Goal: Information Seeking & Learning: Check status

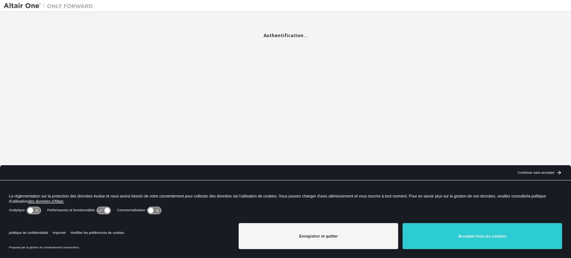
click at [532, 171] on font "Continuer sans accepter" at bounding box center [536, 173] width 37 height 4
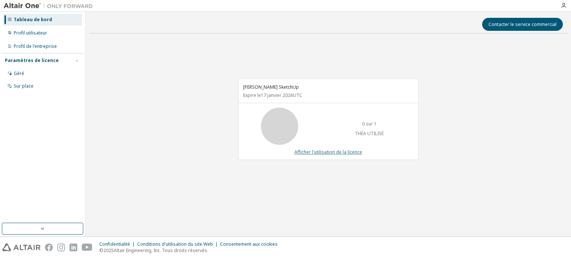
click at [333, 153] on font "Afficher l'utilisation de la licence" at bounding box center [328, 152] width 68 height 6
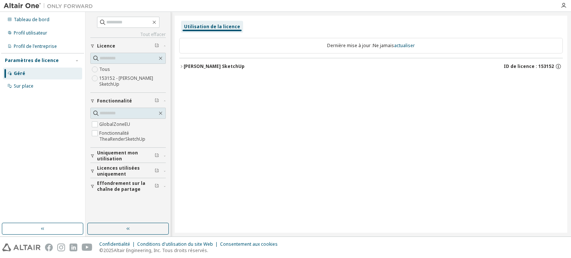
click at [183, 66] on icon "button" at bounding box center [181, 66] width 4 height 4
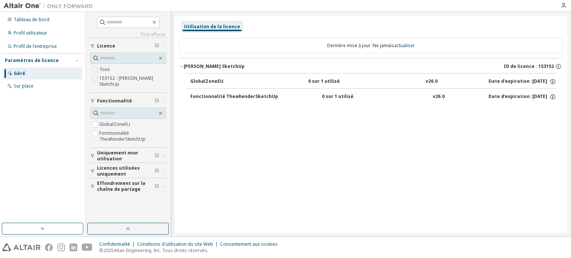
click at [117, 170] on font "Licences utilisées uniquement" at bounding box center [118, 171] width 43 height 12
click at [220, 160] on div "Utilisation de la licence Dernière mise à jour : Ne jamais actualiser Théa Rend…" at bounding box center [371, 125] width 393 height 218
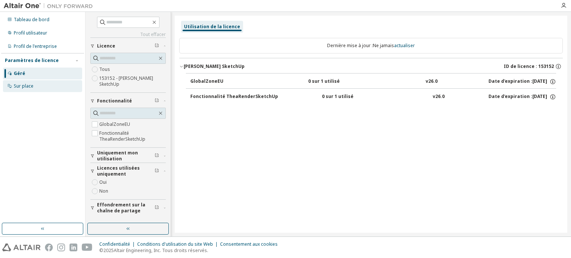
click at [36, 90] on div "Sur place" at bounding box center [42, 86] width 79 height 12
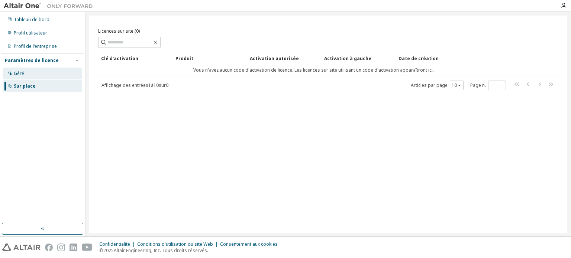
click at [40, 74] on div "Géré" at bounding box center [42, 74] width 79 height 12
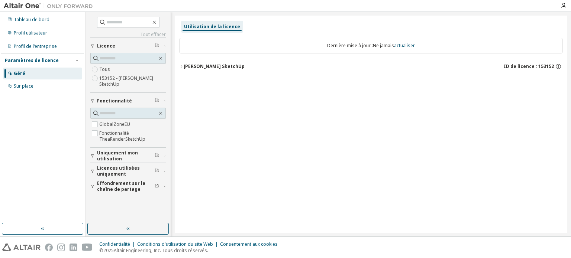
click at [182, 65] on icon "button" at bounding box center [181, 66] width 4 height 4
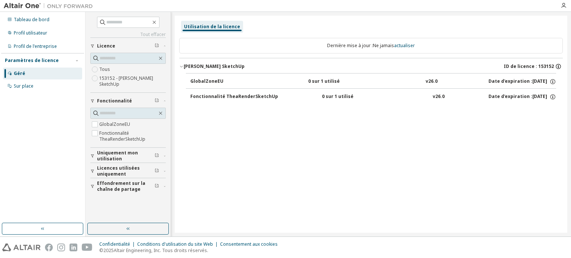
click at [558, 66] on icon "button" at bounding box center [558, 67] width 1 height 2
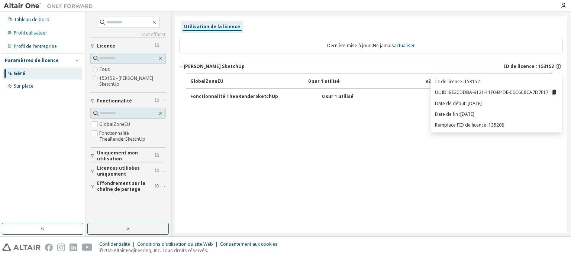
click at [403, 155] on div "Utilisation de la licence Dernière mise à jour : Ne jamais actualiser Théa Rend…" at bounding box center [371, 125] width 393 height 218
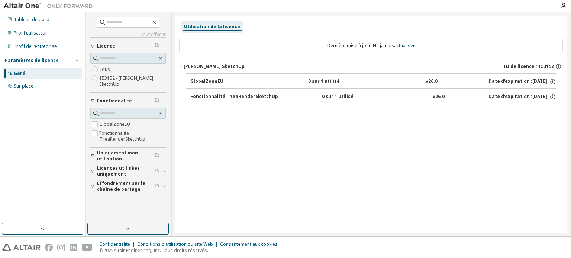
click at [352, 146] on div "Utilisation de la licence Dernière mise à jour : Ne jamais actualiser Théa Rend…" at bounding box center [371, 125] width 393 height 218
click at [29, 33] on font "Profil utilisateur" at bounding box center [30, 33] width 33 height 6
